Goal: Obtain resource: Download file/media

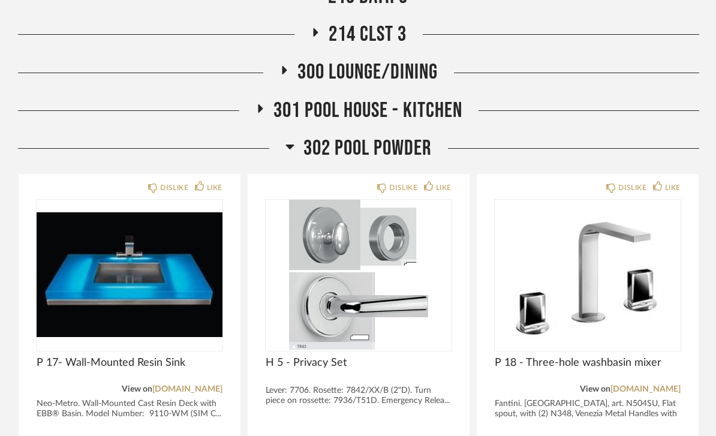
scroll to position [1265, 0]
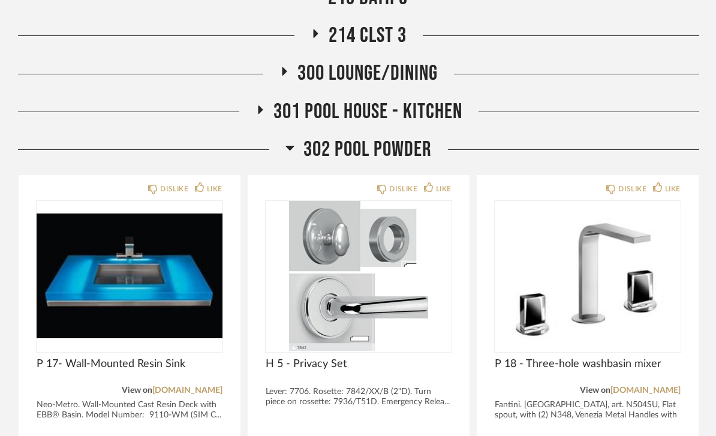
click at [416, 149] on span "302 Pool Powder" at bounding box center [368, 150] width 128 height 26
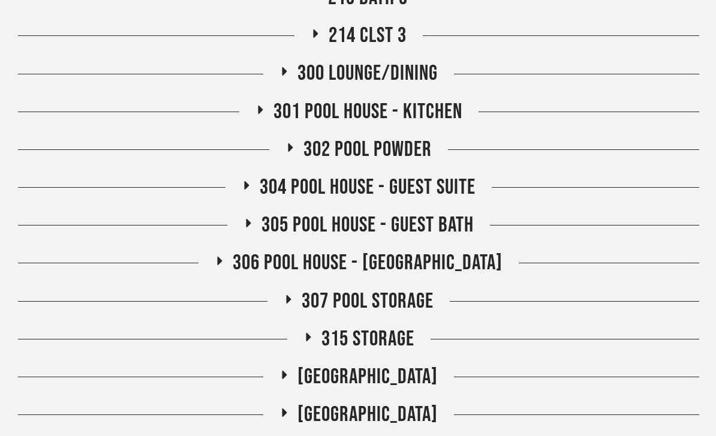
scroll to position [1265, 0]
click at [439, 111] on span "301 Pool House - Kitchen" at bounding box center [368, 112] width 189 height 26
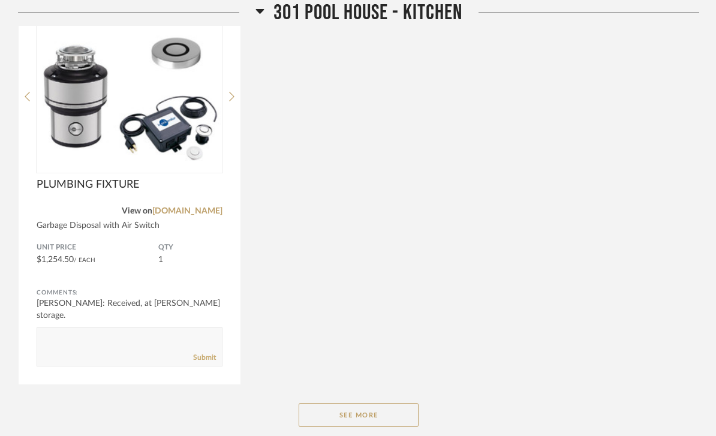
scroll to position [1829, 0]
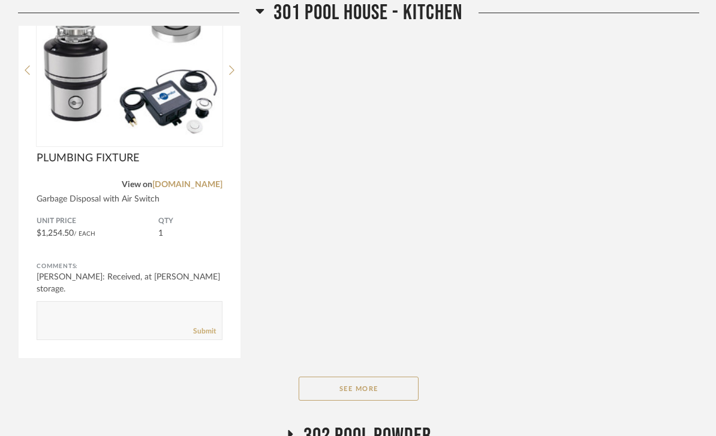
click at [393, 391] on button "See More" at bounding box center [359, 389] width 120 height 24
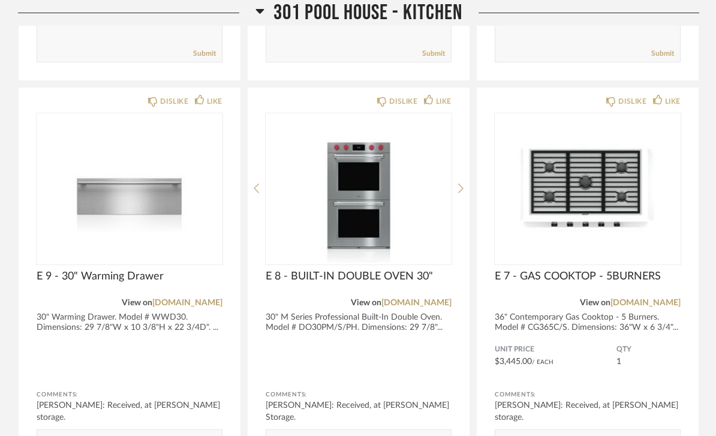
scroll to position [2519, 0]
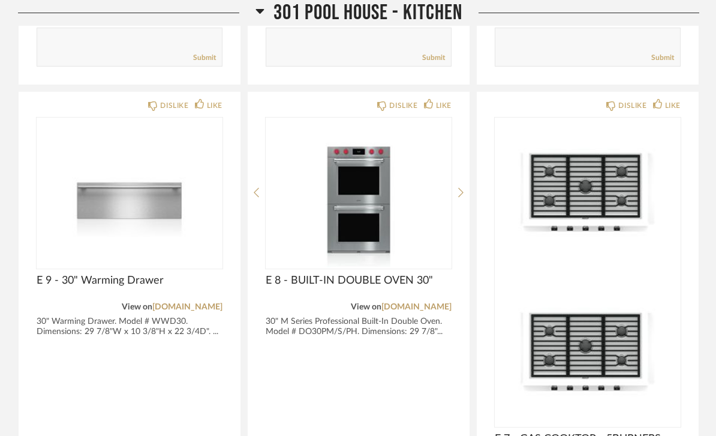
click at [633, 277] on img at bounding box center [588, 352] width 186 height 150
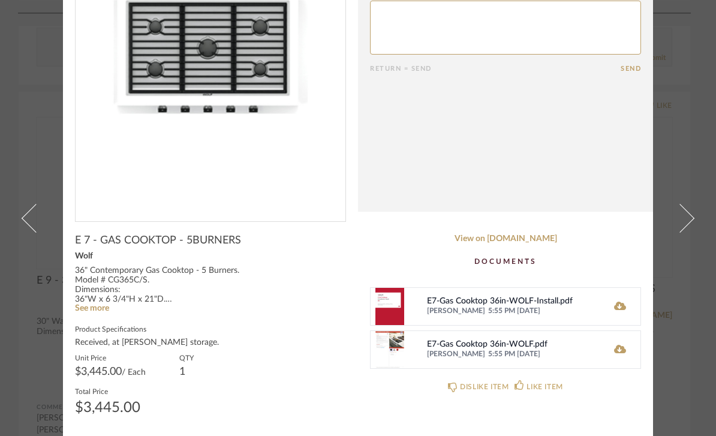
scroll to position [142, 0]
click at [616, 304] on icon at bounding box center [620, 307] width 12 height 10
click at [618, 308] on icon at bounding box center [620, 307] width 12 height 10
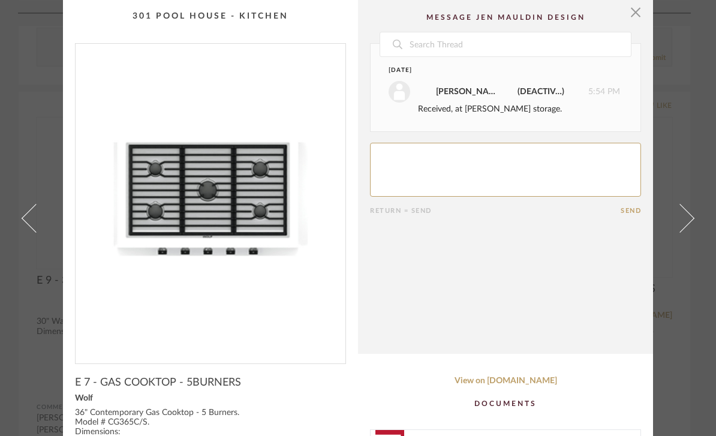
scroll to position [0, 0]
click at [634, 15] on span "button" at bounding box center [636, 12] width 24 height 24
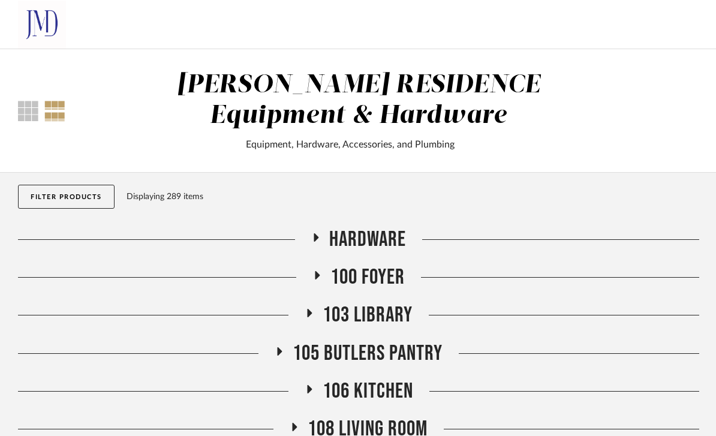
scroll to position [2519, 0]
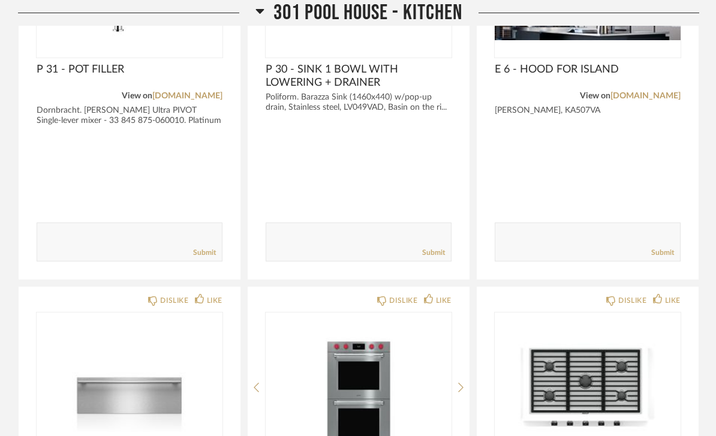
click at [432, 11] on span "301 Pool House - Kitchen" at bounding box center [368, 13] width 189 height 26
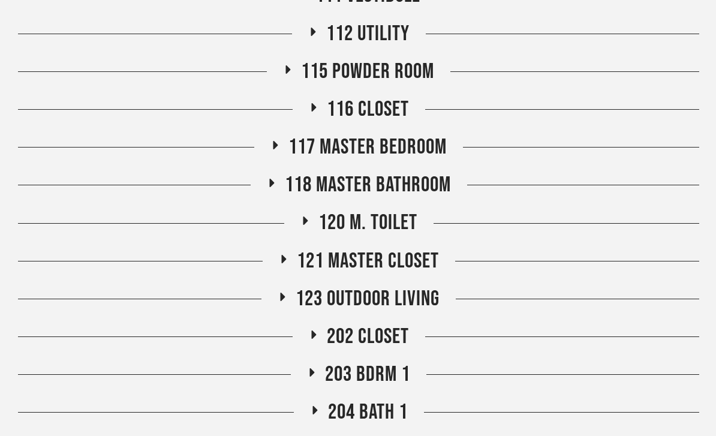
scroll to position [502, 0]
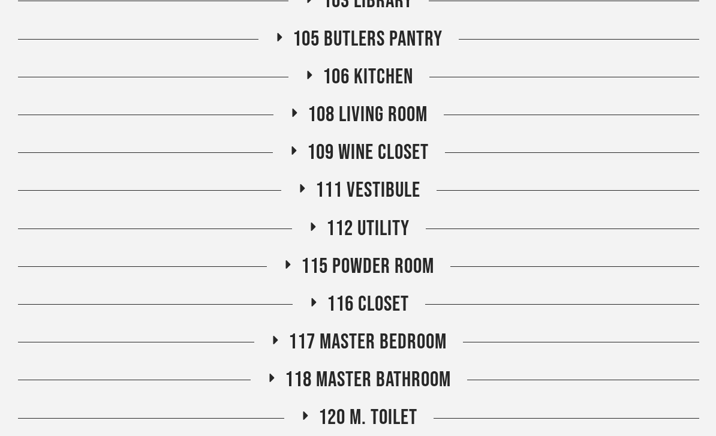
click at [401, 157] on span "109 Wine Closet" at bounding box center [368, 153] width 122 height 26
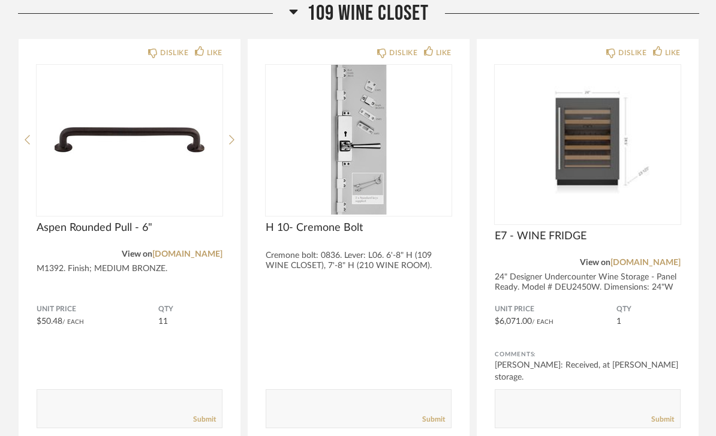
scroll to position [442, 0]
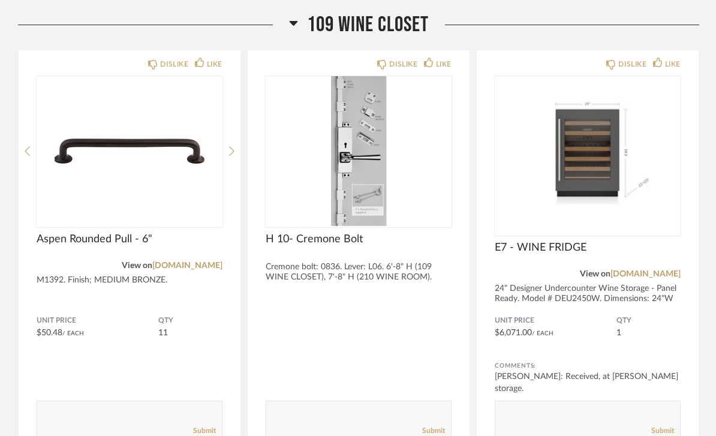
click at [615, 195] on img "0" at bounding box center [588, 151] width 186 height 150
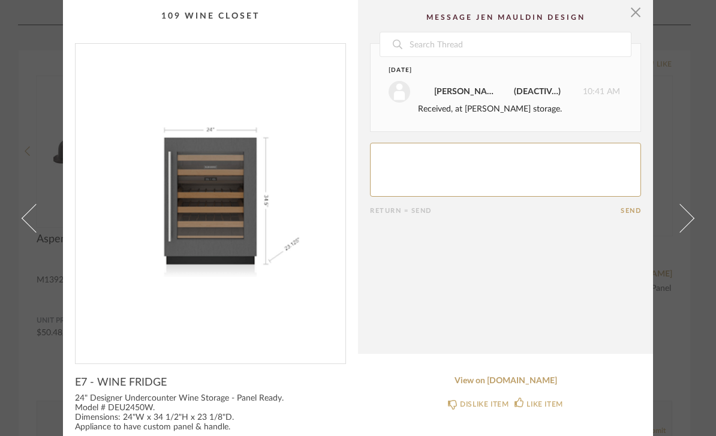
scroll to position [0, 0]
click at [641, 19] on span "button" at bounding box center [636, 12] width 24 height 24
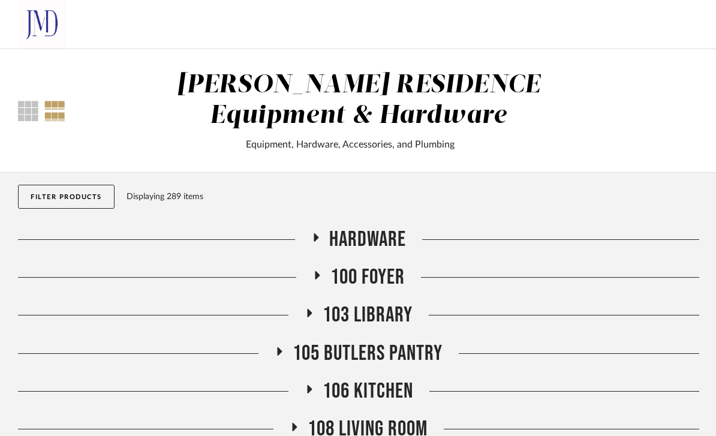
scroll to position [442, 0]
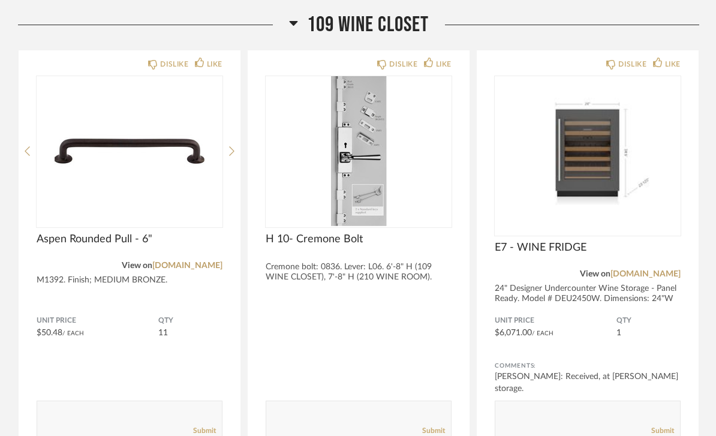
click at [416, 25] on span "109 Wine Closet" at bounding box center [368, 25] width 122 height 26
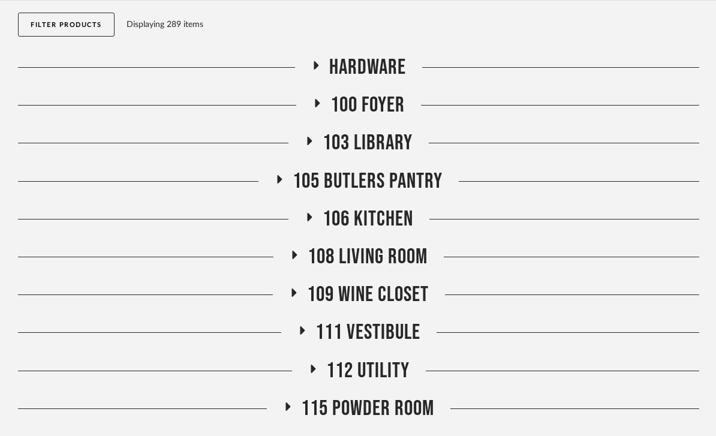
scroll to position [199, 0]
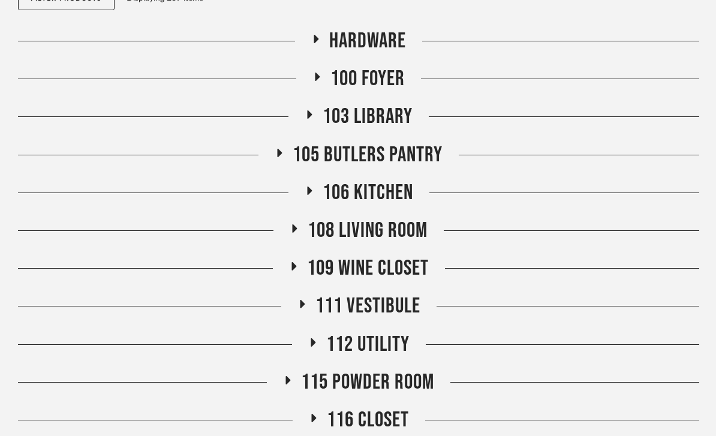
click at [395, 200] on span "106 Kitchen" at bounding box center [368, 193] width 91 height 26
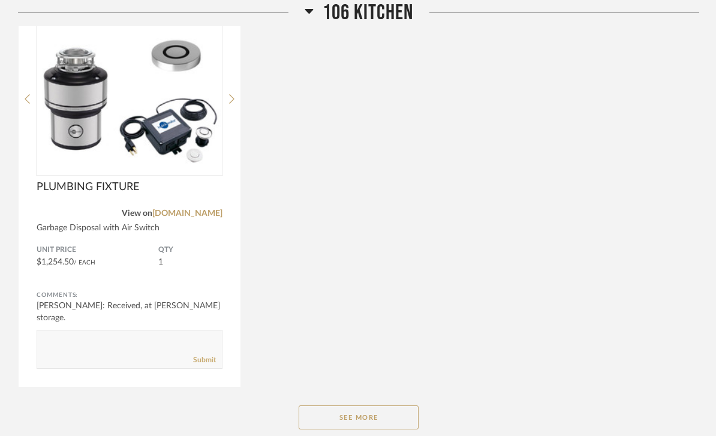
scroll to position [835, 0]
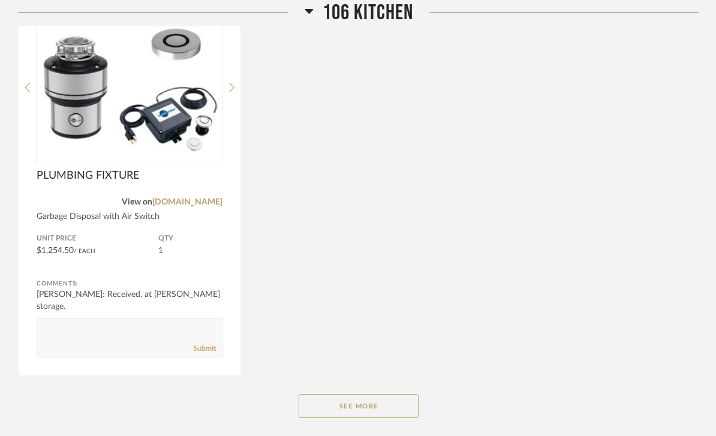
click at [383, 409] on button "See More" at bounding box center [359, 406] width 120 height 24
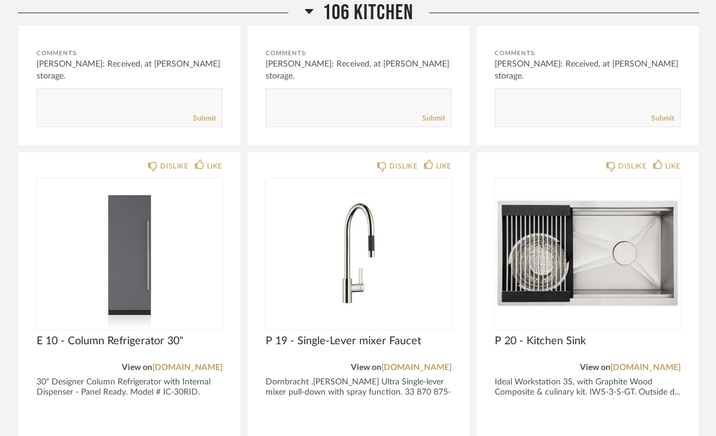
scroll to position [1878, 0]
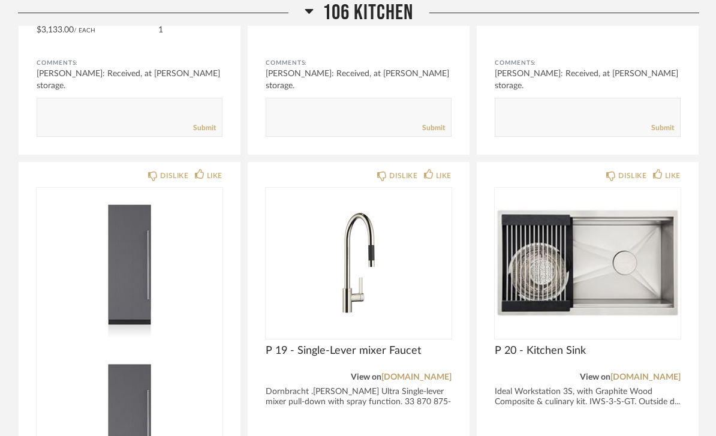
click at [150, 347] on img at bounding box center [130, 422] width 186 height 150
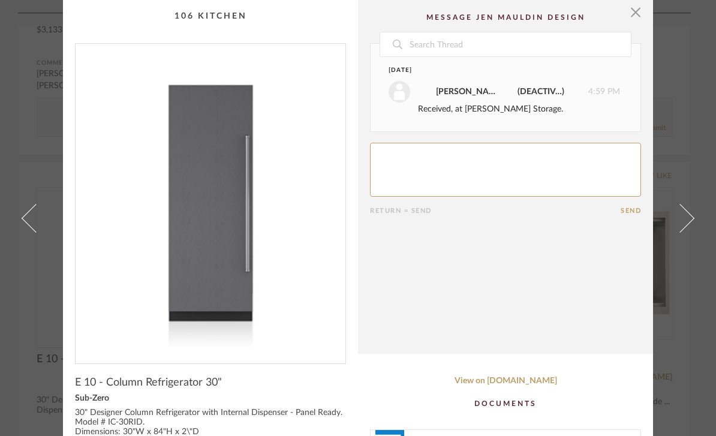
scroll to position [0, 0]
click at [635, 20] on span "button" at bounding box center [636, 12] width 24 height 24
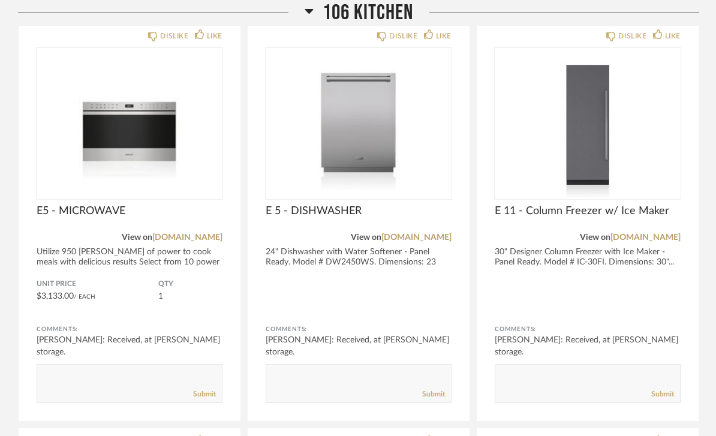
scroll to position [1612, 0]
click at [598, 122] on img at bounding box center [588, 123] width 186 height 150
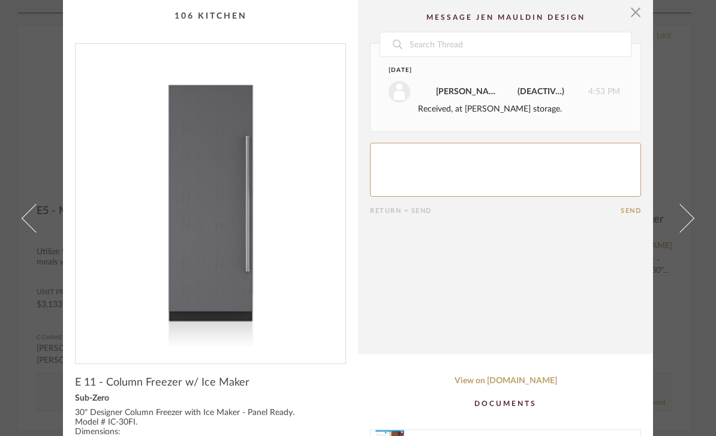
scroll to position [0, 0]
click at [637, 13] on span "button" at bounding box center [636, 12] width 24 height 24
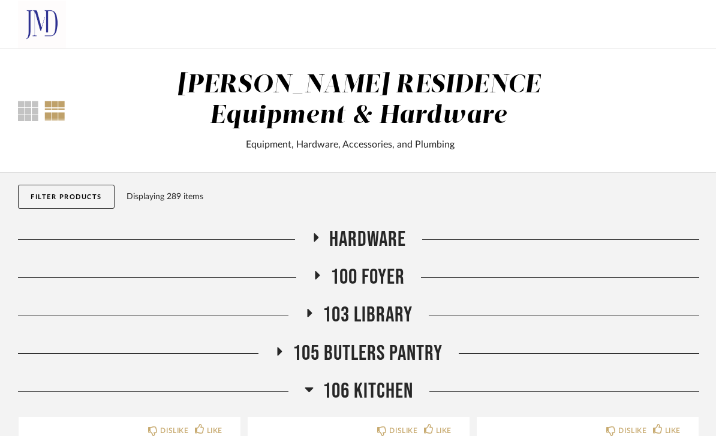
scroll to position [1612, 0]
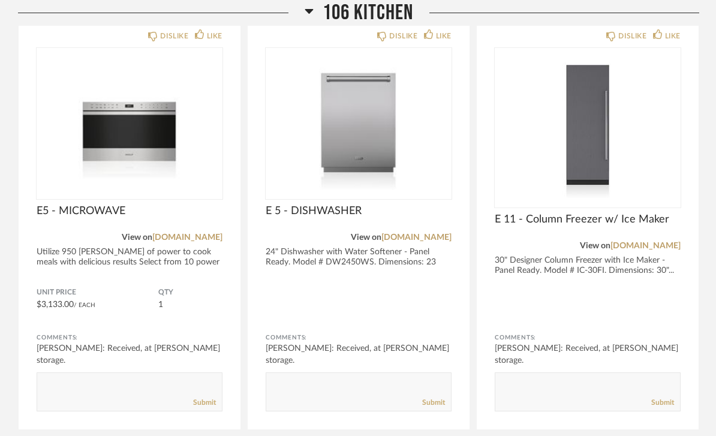
click at [403, 13] on span "106 Kitchen" at bounding box center [368, 13] width 91 height 26
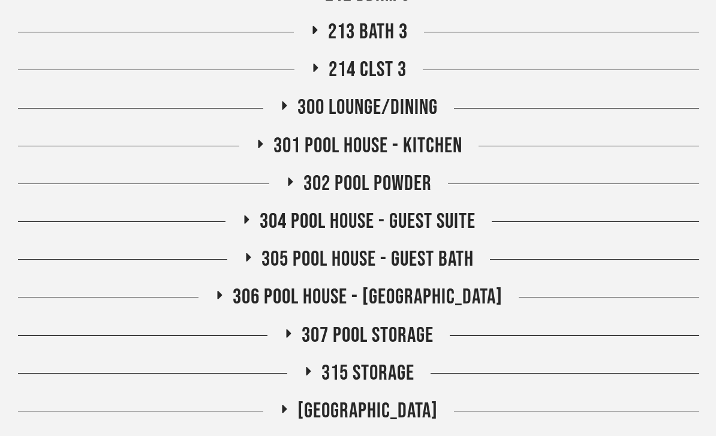
scroll to position [1226, 0]
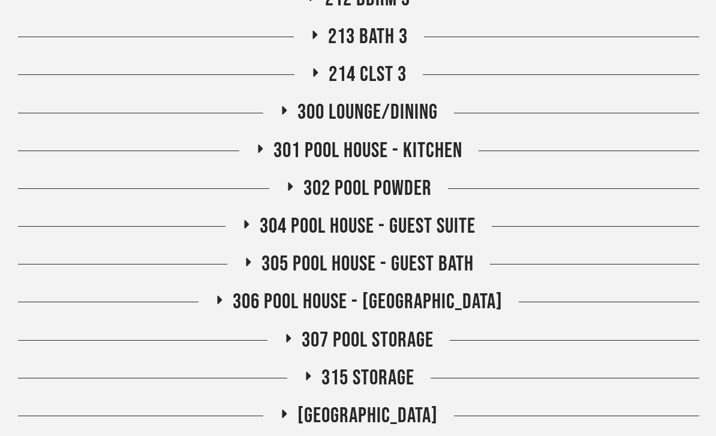
click at [372, 149] on span "301 Pool House - Kitchen" at bounding box center [368, 151] width 189 height 26
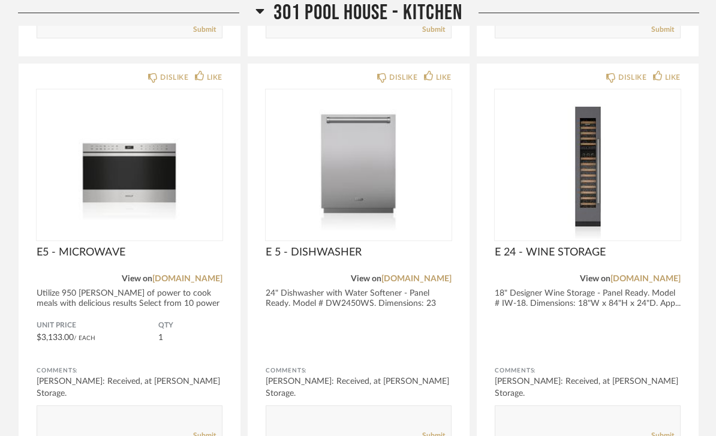
scroll to position [2954, 0]
click at [589, 205] on img at bounding box center [588, 164] width 186 height 150
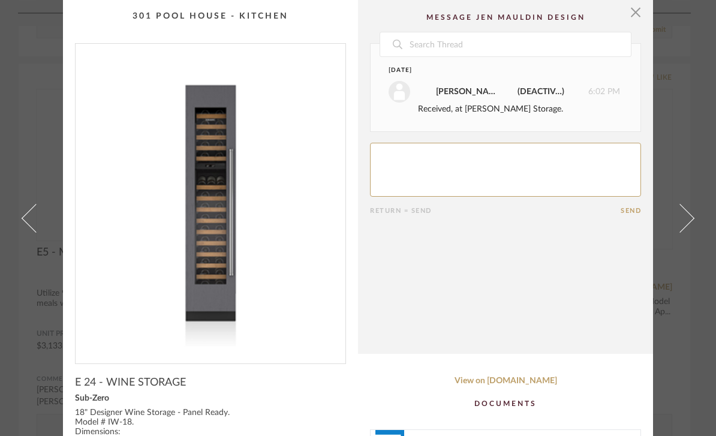
scroll to position [0, 0]
click at [639, 13] on span "button" at bounding box center [636, 12] width 24 height 24
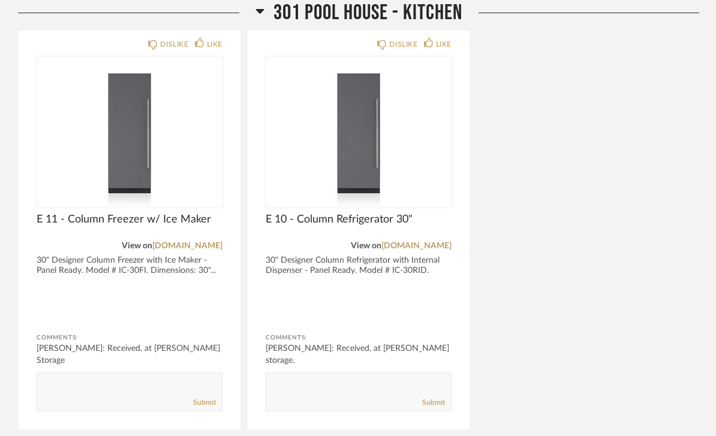
scroll to position [3440, 0]
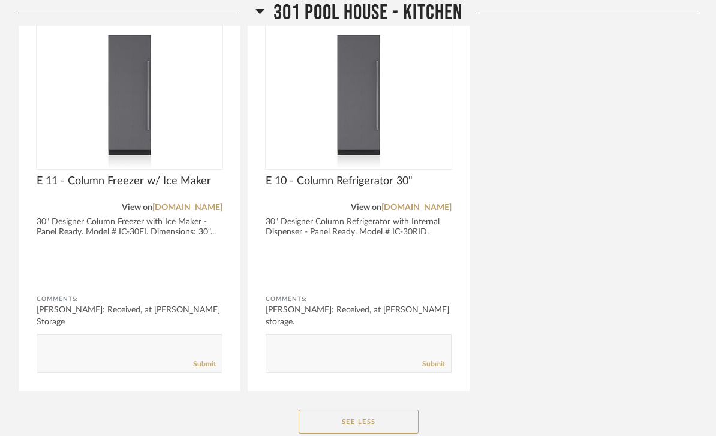
click at [440, 20] on span "301 Pool House - Kitchen" at bounding box center [368, 13] width 189 height 26
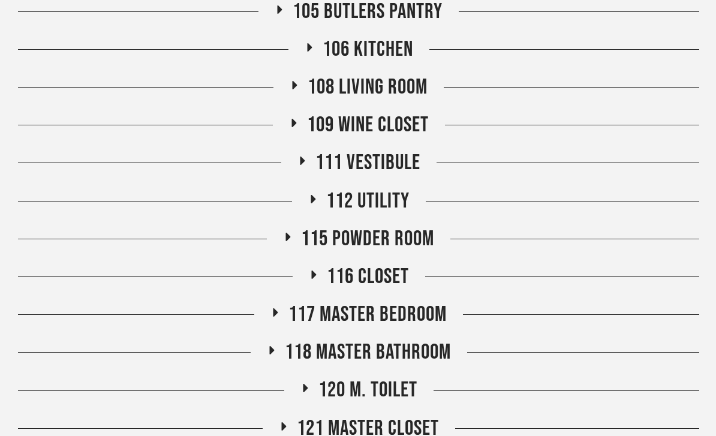
scroll to position [387, 0]
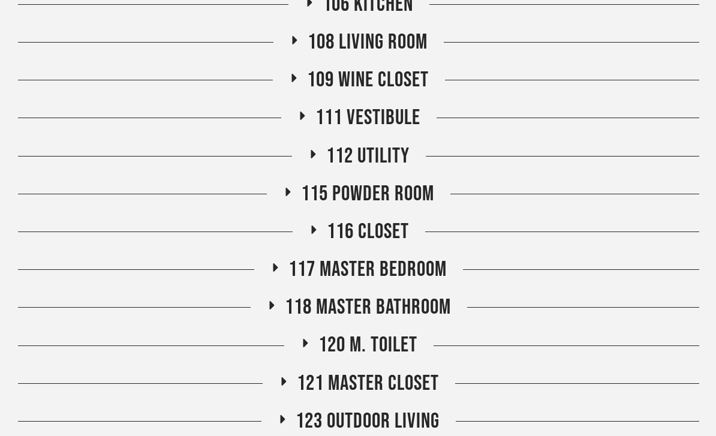
click at [391, 168] on span "112 Utility" at bounding box center [367, 156] width 83 height 26
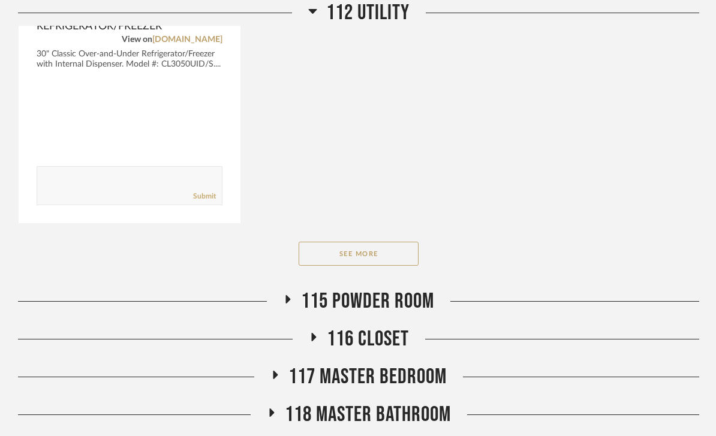
scroll to position [1224, 0]
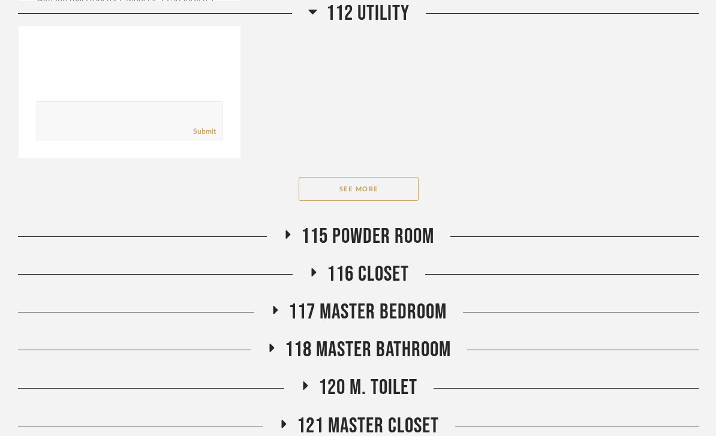
click at [397, 194] on button "See More" at bounding box center [359, 189] width 120 height 24
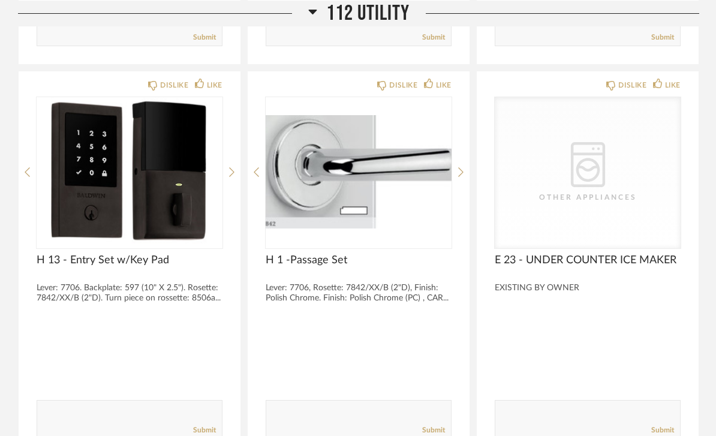
scroll to position [1336, 0]
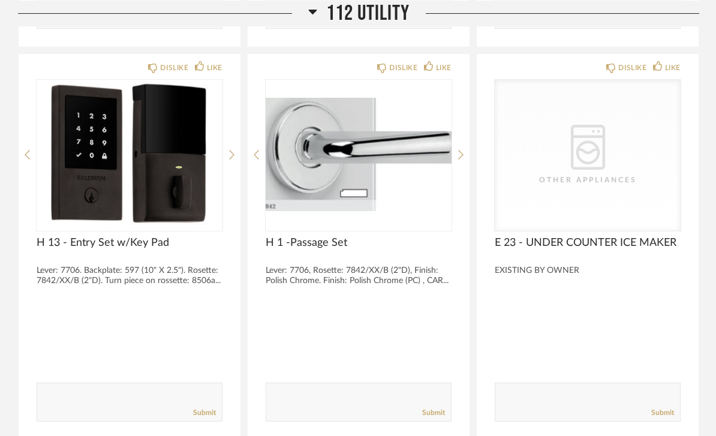
click at [178, 169] on img at bounding box center [130, 155] width 186 height 150
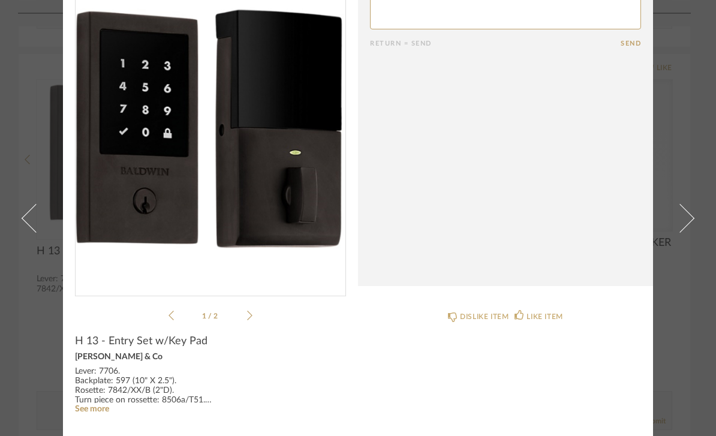
scroll to position [68, 0]
